Goal: Task Accomplishment & Management: Use online tool/utility

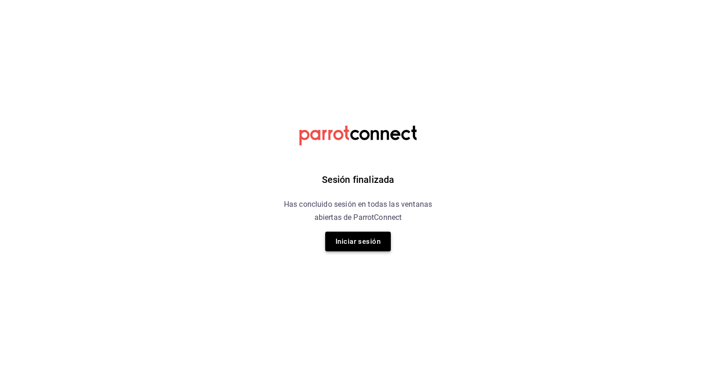
click at [354, 243] on button "Iniciar sesión" at bounding box center [358, 241] width 66 height 20
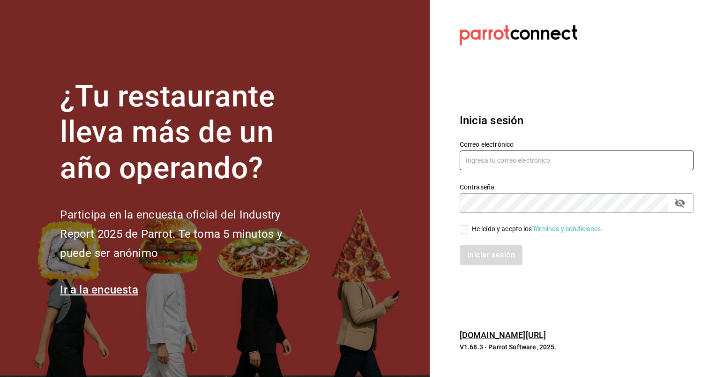
type input "[EMAIL_ADDRESS][DOMAIN_NAME]"
click at [463, 232] on input "He leído y acepto los Términos y condiciones." at bounding box center [464, 229] width 8 height 8
checkbox input "true"
click at [474, 251] on button "Iniciar sesión" at bounding box center [492, 255] width 64 height 20
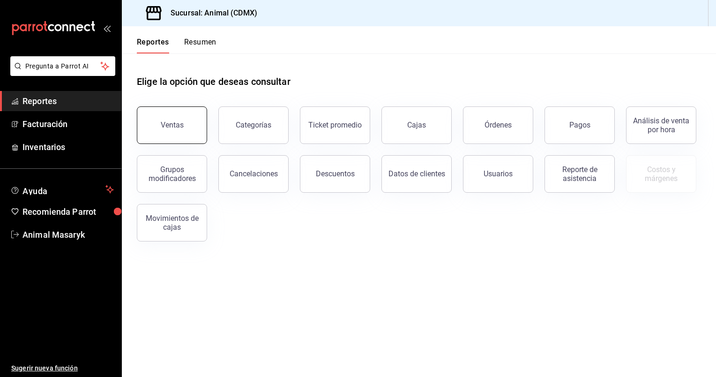
click at [171, 125] on div "Ventas" at bounding box center [172, 124] width 23 height 9
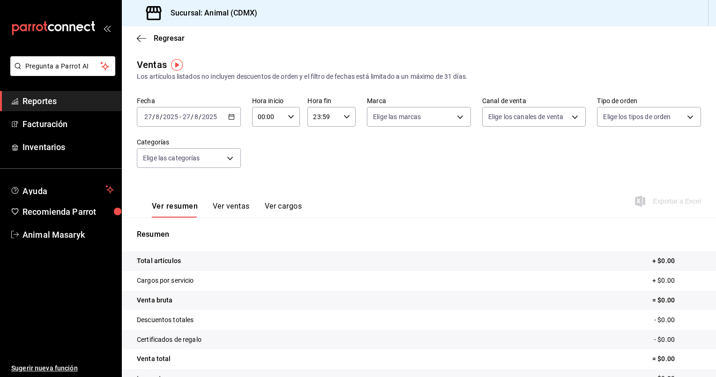
click at [229, 116] on icon "button" at bounding box center [231, 116] width 7 height 7
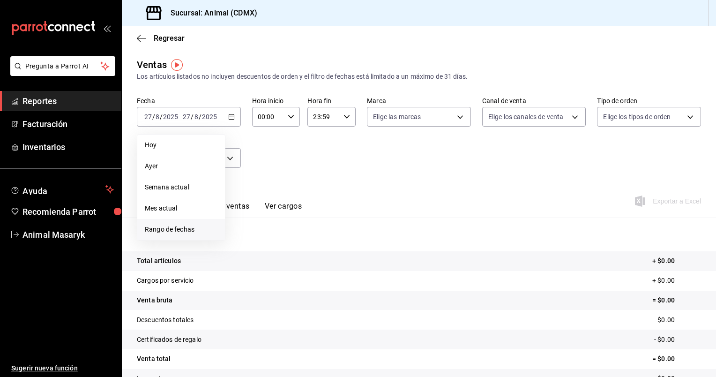
click at [171, 231] on span "Rango de fechas" at bounding box center [181, 229] width 73 height 10
click at [244, 257] on button "25" at bounding box center [245, 261] width 16 height 17
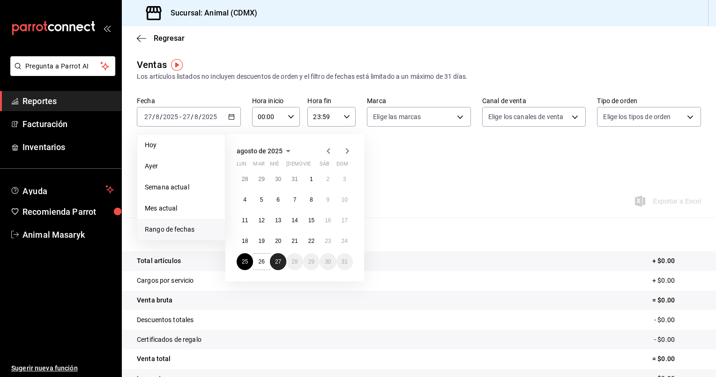
click at [279, 260] on abbr "27" at bounding box center [278, 261] width 6 height 7
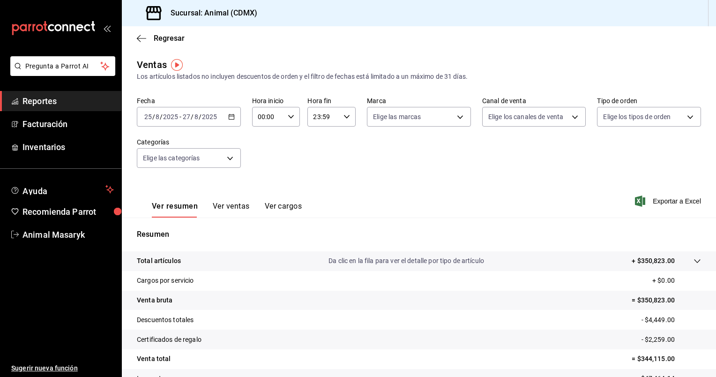
click at [288, 116] on \(Stroke\) "button" at bounding box center [291, 116] width 6 height 3
click at [262, 154] on span "05" at bounding box center [262, 153] width 9 height 7
type input "05:00"
click at [346, 117] on div at bounding box center [358, 188] width 716 height 377
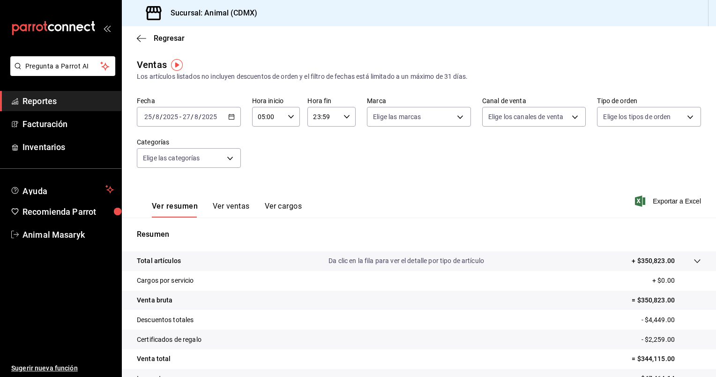
click at [346, 117] on icon "button" at bounding box center [346, 116] width 7 height 7
click at [317, 156] on span "05" at bounding box center [317, 151] width 9 height 7
click at [342, 143] on span "00" at bounding box center [341, 140] width 9 height 7
type input "05:00"
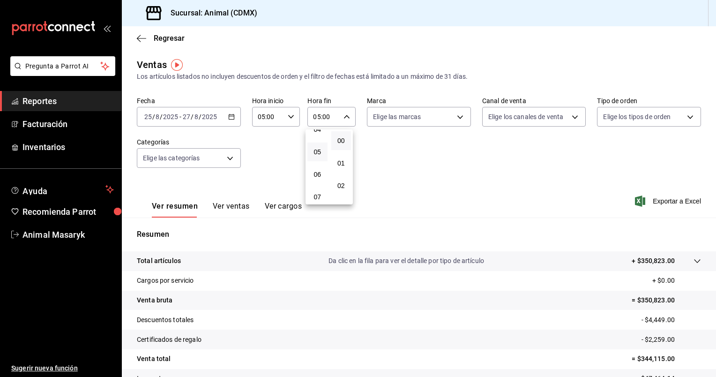
click at [456, 119] on div at bounding box center [358, 188] width 716 height 377
click at [456, 119] on body "Pregunta a Parrot AI Reportes Facturación Inventarios Ayuda Recomienda Parrot A…" at bounding box center [358, 188] width 716 height 377
click at [429, 154] on li "Ver todas" at bounding box center [415, 152] width 102 height 28
type input "cb0f6aec-1481-4e37-861c-bab9b3a65b14"
checkbox input "true"
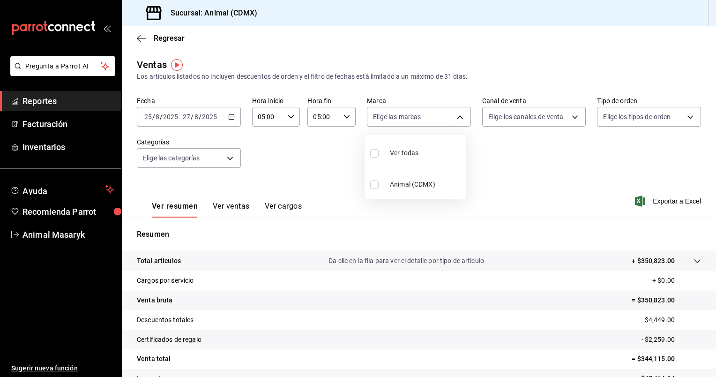
checkbox input "true"
click at [569, 116] on div at bounding box center [358, 188] width 716 height 377
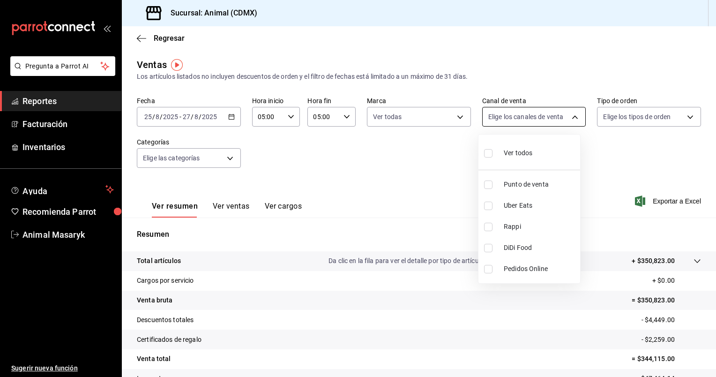
click at [569, 119] on body "Pregunta a Parrot AI Reportes Facturación Inventarios Ayuda Recomienda Parrot A…" at bounding box center [358, 188] width 716 height 377
click at [540, 155] on li "Ver todos" at bounding box center [529, 152] width 102 height 28
type input "PARROT,UBER_EATS,RAPPI,DIDI_FOOD,ONLINE"
checkbox input "true"
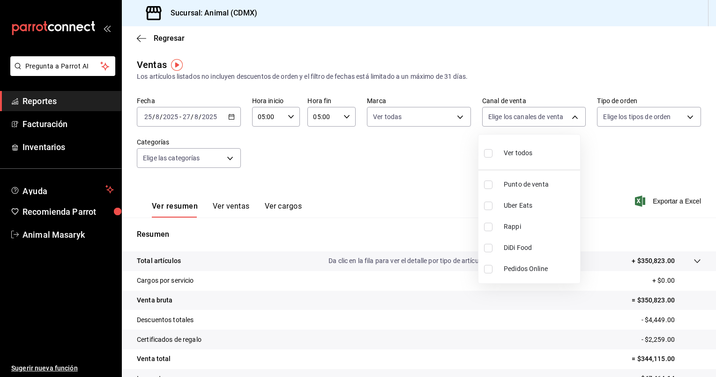
checkbox input "true"
click at [688, 117] on div at bounding box center [358, 188] width 716 height 377
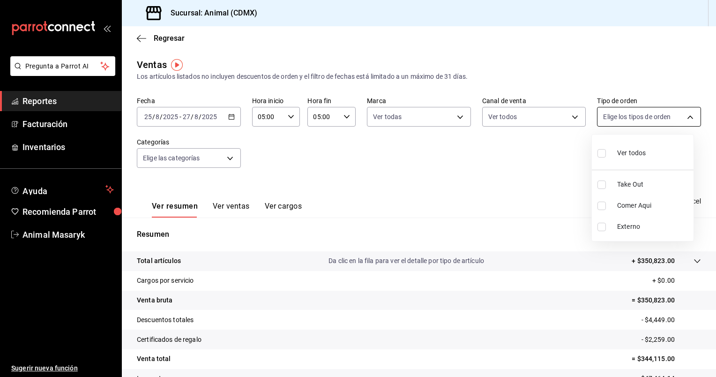
click at [682, 117] on body "Pregunta a Parrot AI Reportes Facturación Inventarios Ayuda Recomienda Parrot A…" at bounding box center [358, 188] width 716 height 377
click at [632, 168] on ul "Ver todos Take Out Comer Aqui Externo" at bounding box center [643, 187] width 102 height 106
click at [640, 151] on span "Ver todos" at bounding box center [631, 153] width 29 height 10
type input "ad44a823-99d3-4372-a913-4cf57f2a9ac0,b8ee5ff1-85c8-4a81-aa51-555e6c8ba0c6,EXTER…"
checkbox input "true"
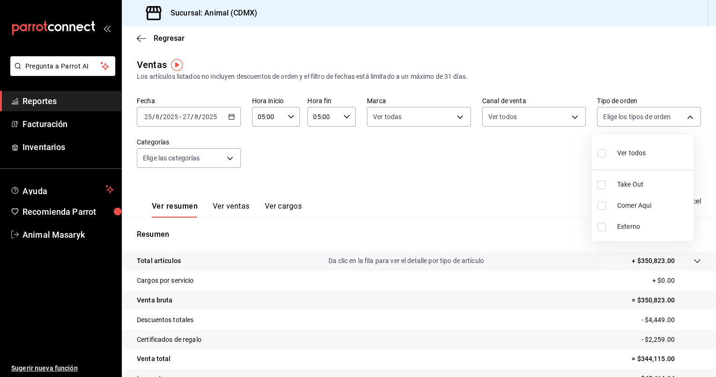
checkbox input "true"
click at [231, 159] on div at bounding box center [358, 188] width 716 height 377
click at [231, 159] on body "Pregunta a Parrot AI Reportes Facturación Inventarios Ayuda Recomienda Parrot A…" at bounding box center [358, 188] width 716 height 377
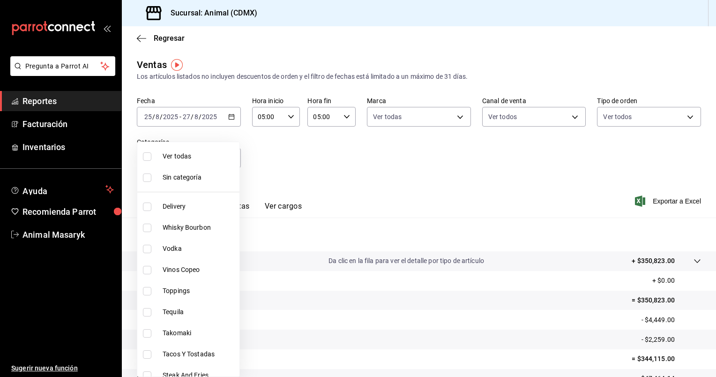
click at [214, 156] on span "Ver todas" at bounding box center [199, 156] width 73 height 10
type input "281688af-6220-48ae-86b9-ca5e6f63eb3e,2ffeebaa-176c-4024-95f8-553ffecca8da,37769…"
checkbox input "true"
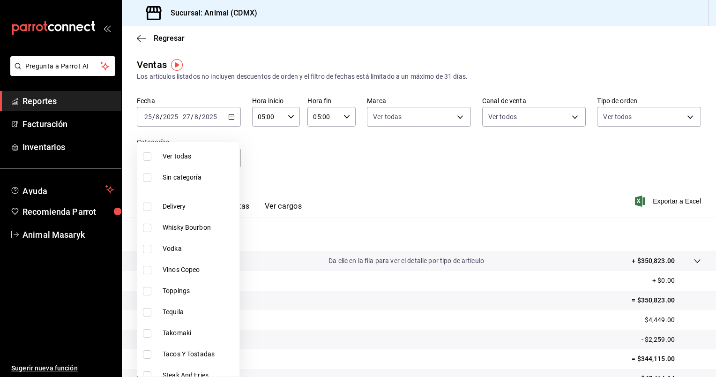
checkbox input "true"
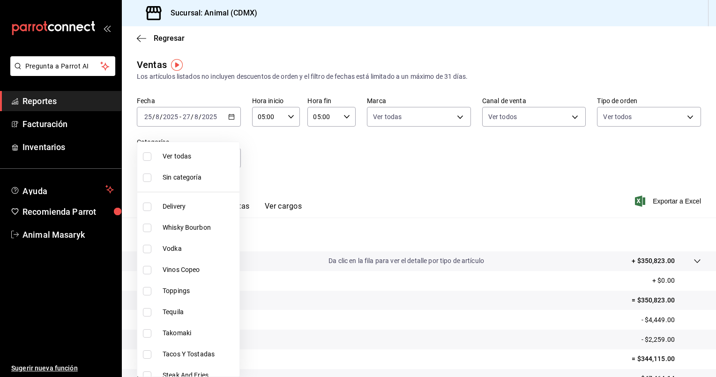
checkbox input "true"
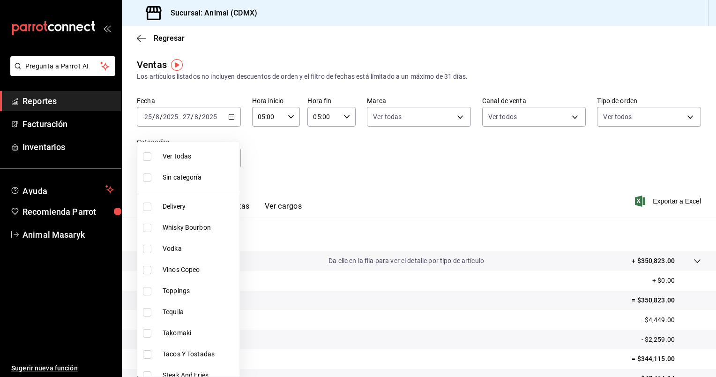
checkbox input "true"
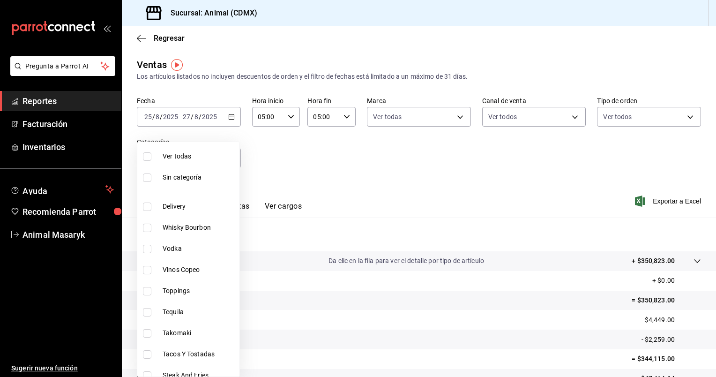
checkbox input "true"
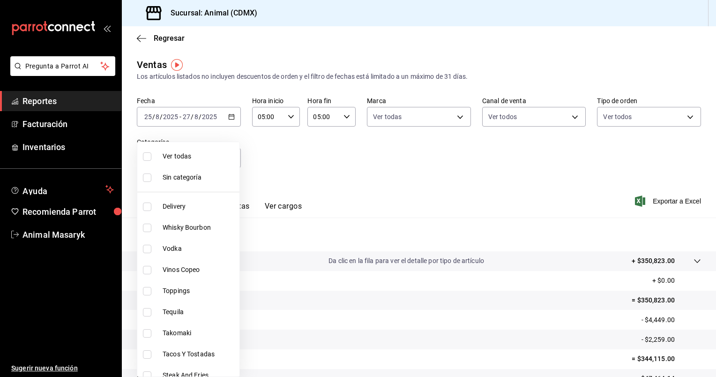
checkbox input "true"
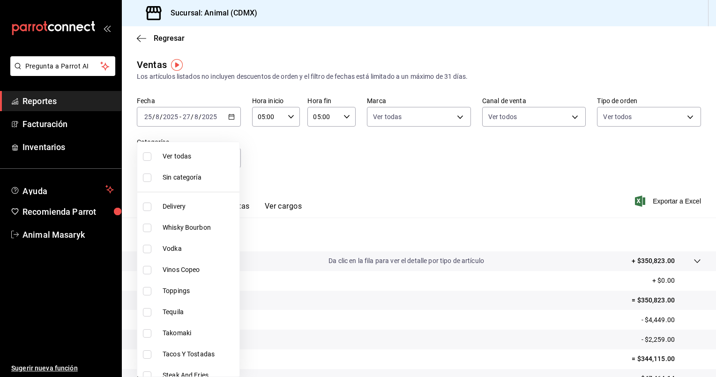
checkbox input "true"
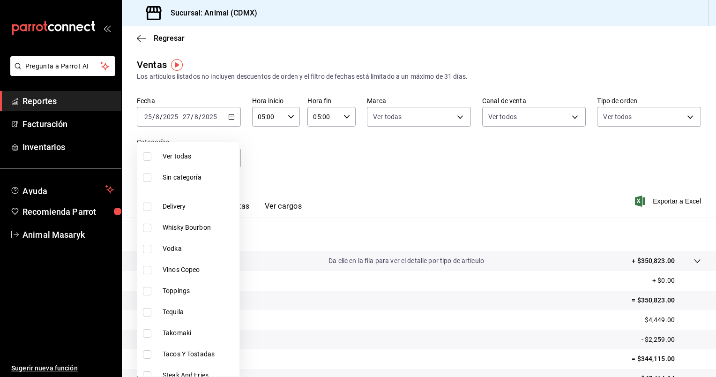
checkbox input "true"
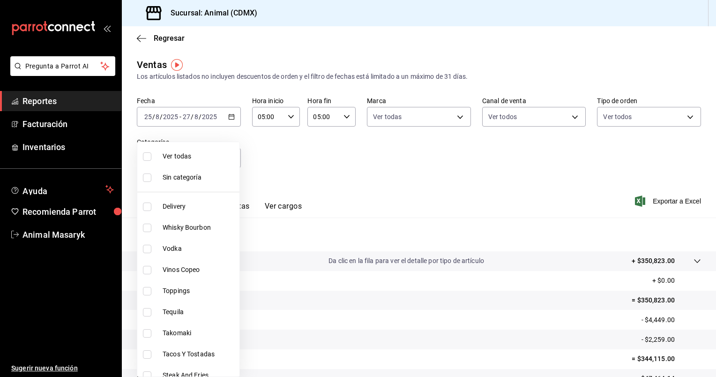
checkbox input "true"
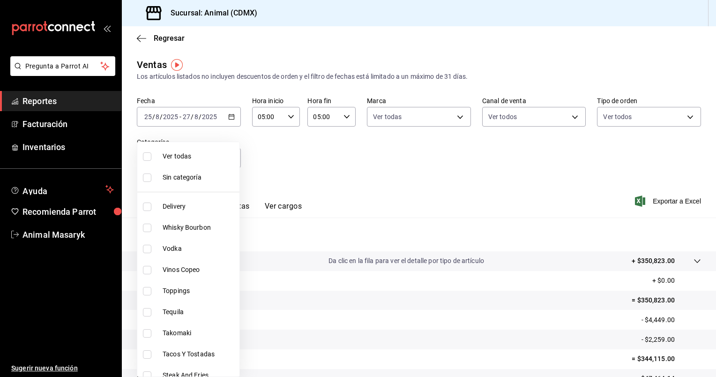
checkbox input "true"
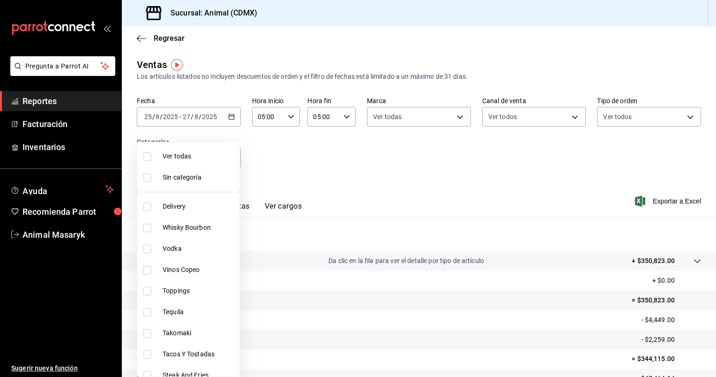
checkbox input "true"
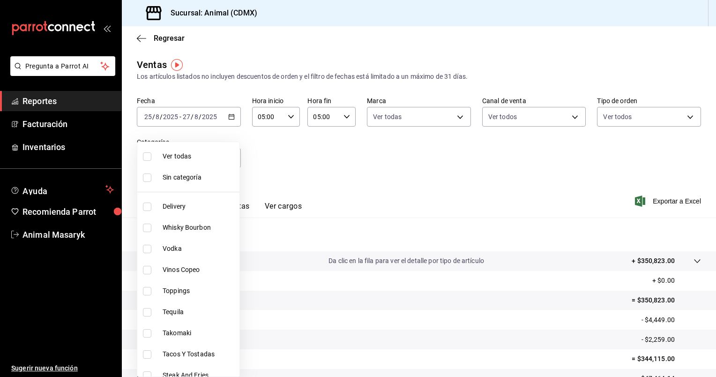
checkbox input "true"
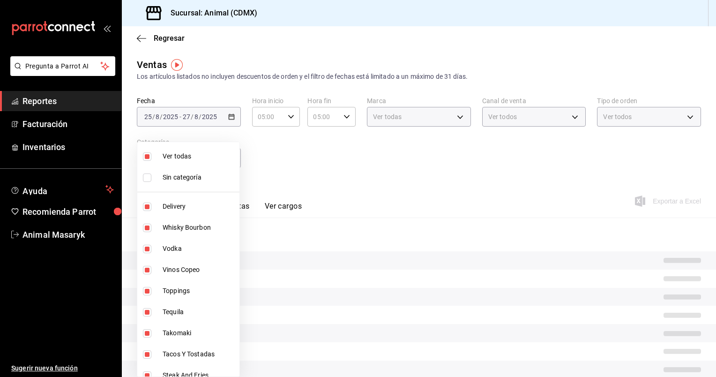
click at [416, 173] on div at bounding box center [358, 188] width 716 height 377
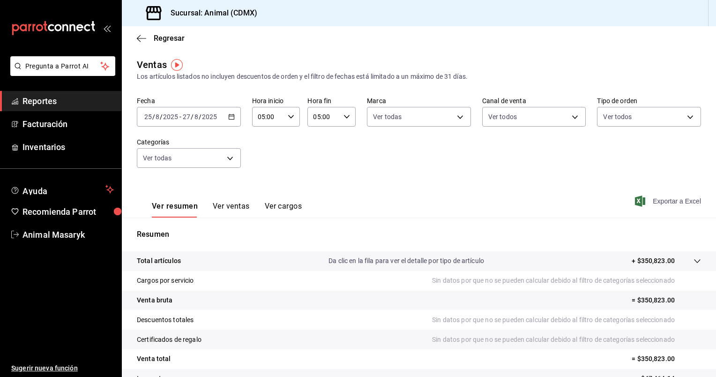
click at [655, 199] on span "Exportar a Excel" at bounding box center [669, 200] width 64 height 11
